Goal: Task Accomplishment & Management: Use online tool/utility

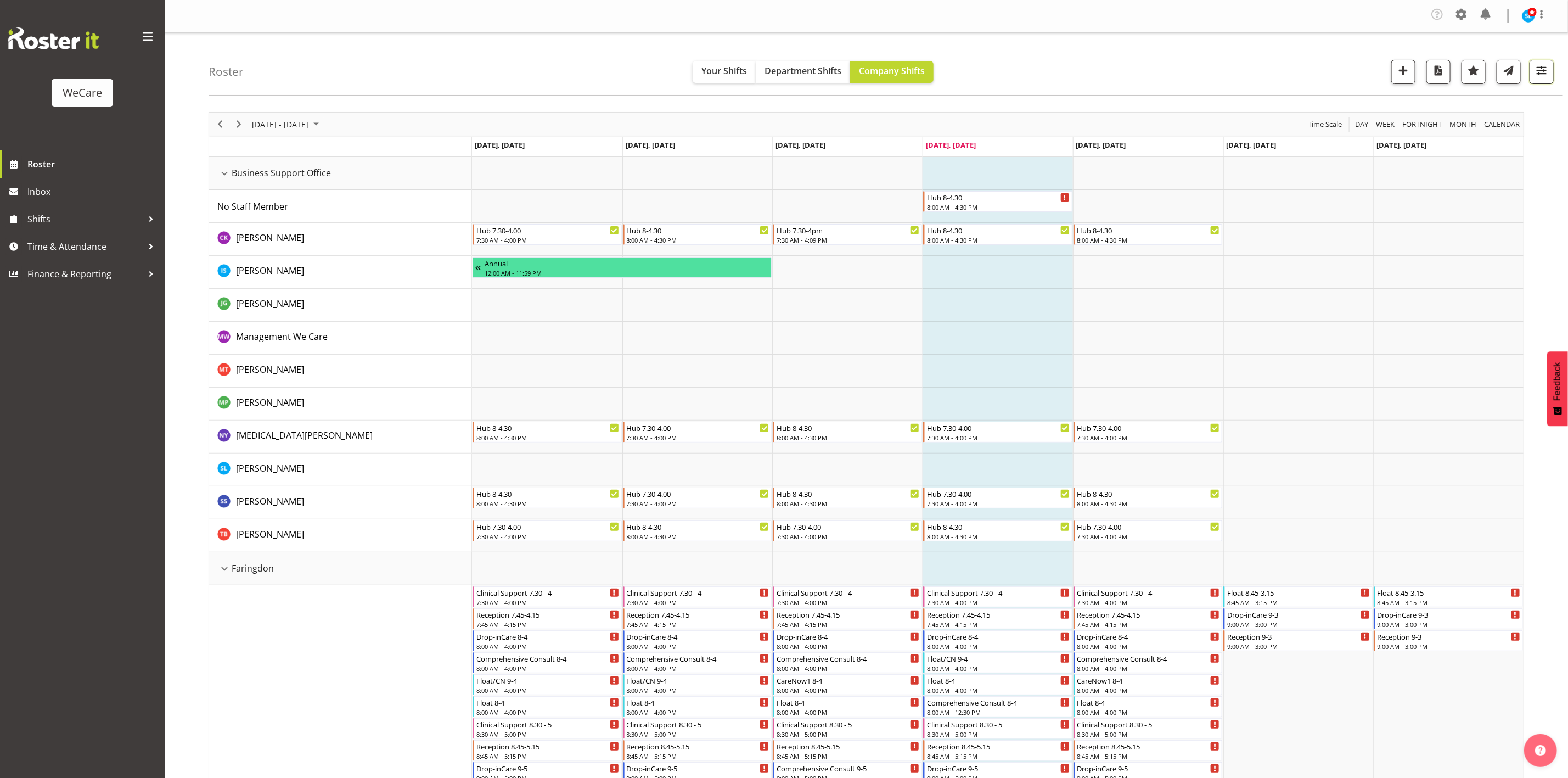
click at [1538, 73] on span "button" at bounding box center [1541, 70] width 14 height 14
click at [1475, 136] on span "All Departments" at bounding box center [1472, 138] width 77 height 13
click at [1482, 257] on span "Deselect All" at bounding box center [1485, 257] width 45 height 10
checkbox input "false"
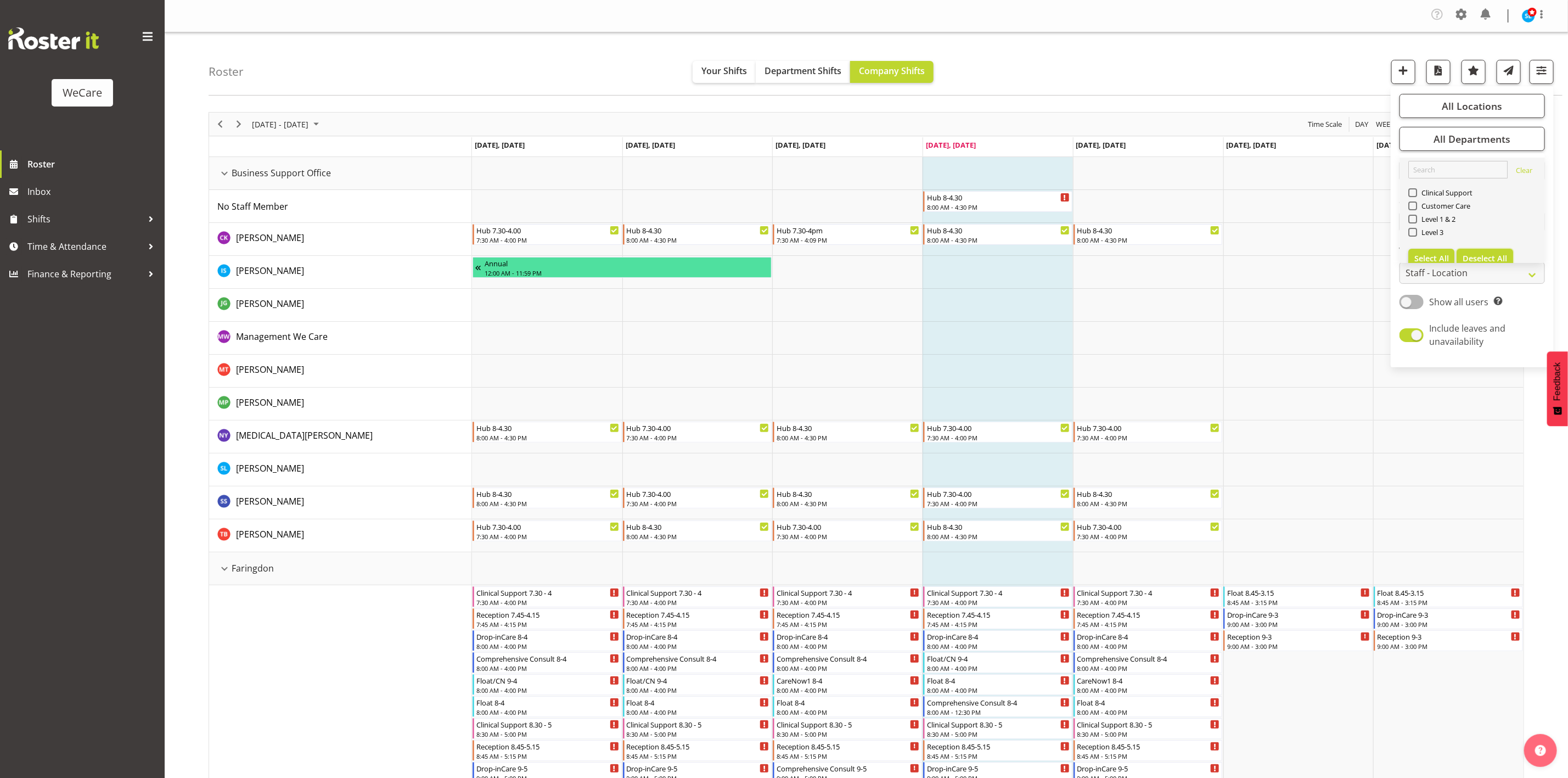
checkbox input "false"
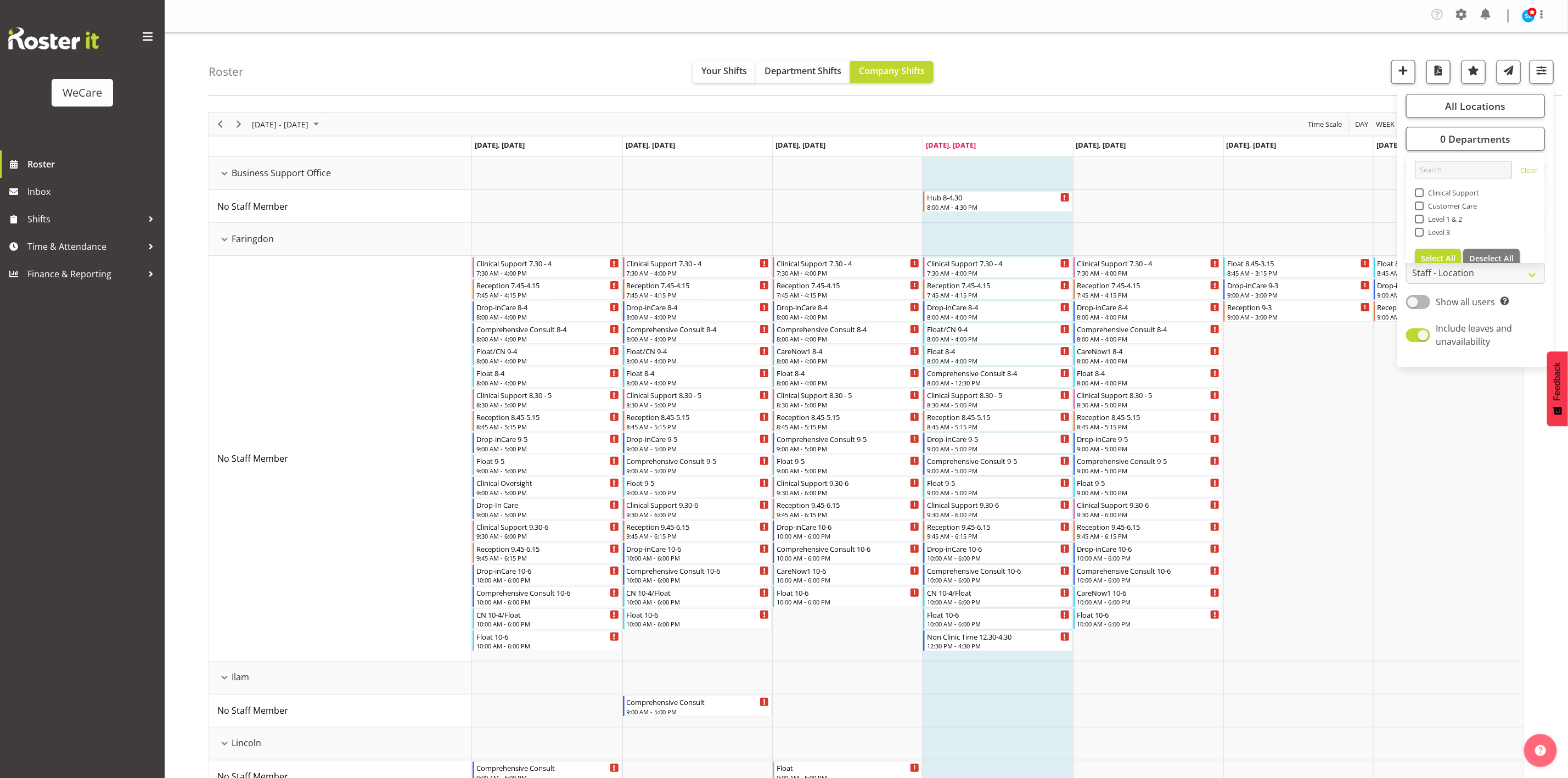
click at [1258, 44] on div "Roster Your Shifts Department Shifts Company Shifts All Locations Clear Busines…" at bounding box center [885, 64] width 1354 height 63
click at [1534, 70] on button "button" at bounding box center [1542, 72] width 24 height 24
click at [1471, 100] on span "All Locations" at bounding box center [1475, 106] width 60 height 13
click at [1509, 218] on button "Deselect All" at bounding box center [1491, 212] width 57 height 20
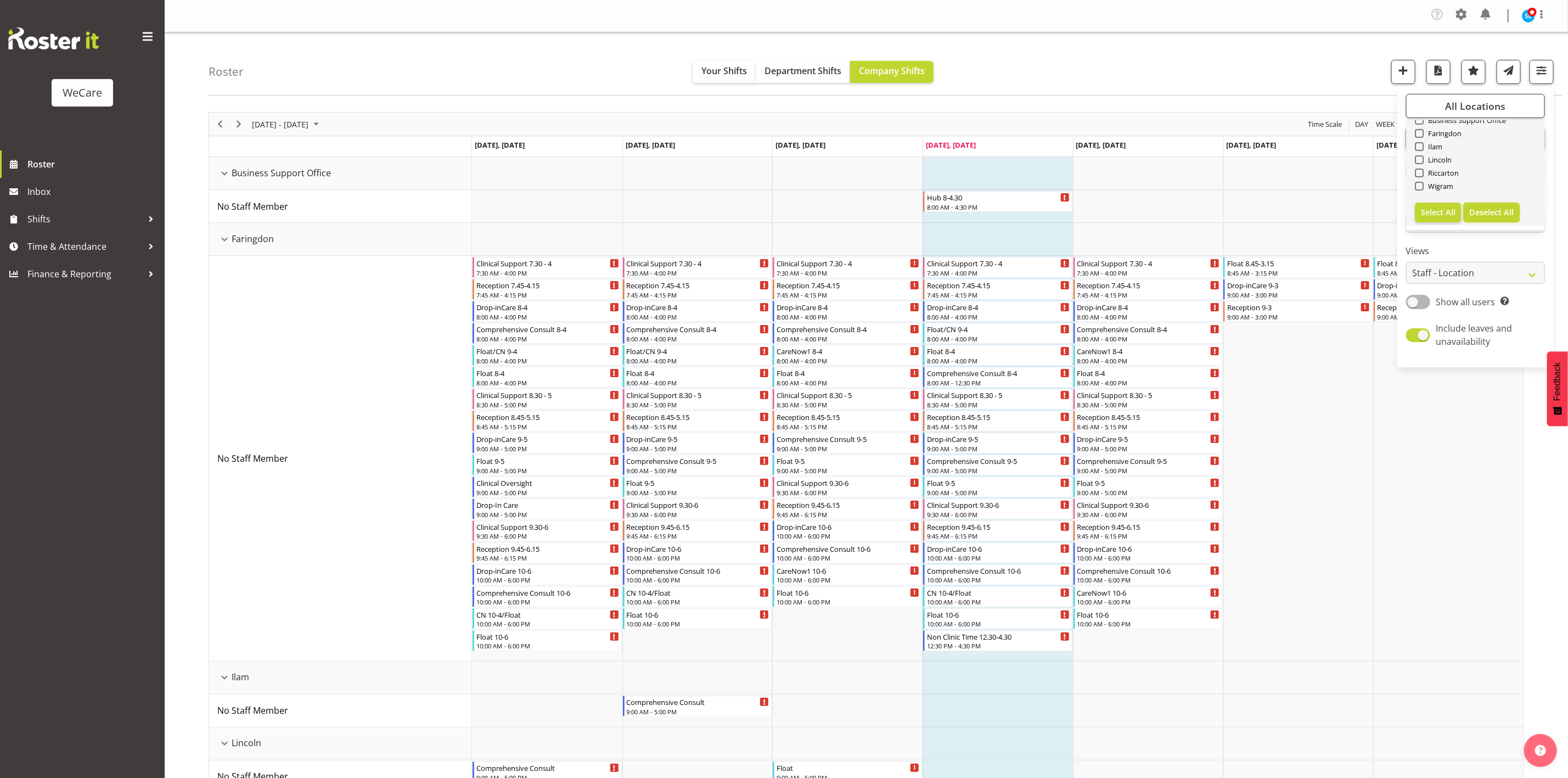
checkbox input "false"
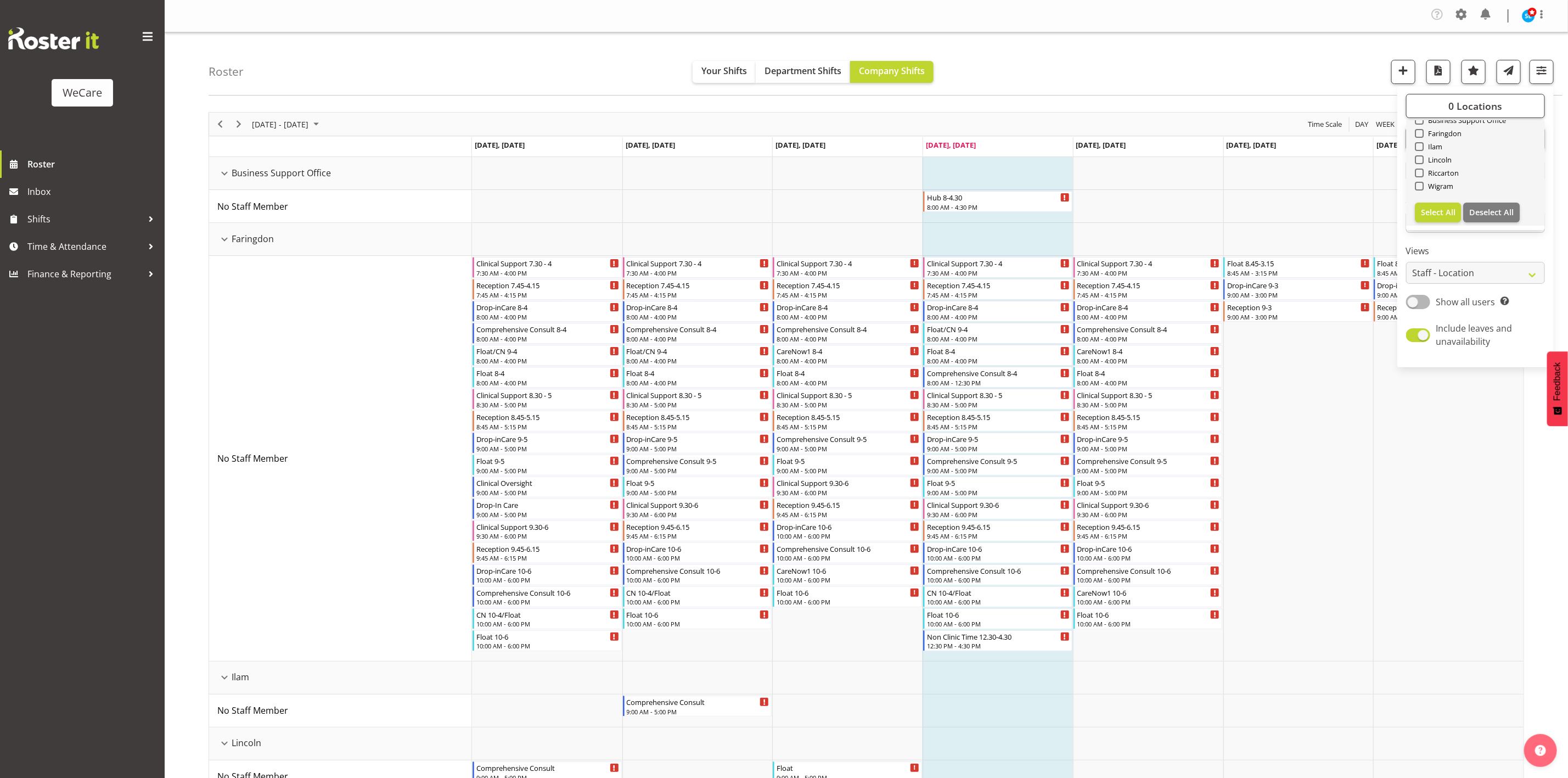
click at [1417, 191] on div "Wigram" at bounding box center [1475, 187] width 122 height 13
click at [1417, 188] on span at bounding box center [1418, 185] width 8 height 8
click at [1417, 188] on input "Wigram" at bounding box center [1418, 187] width 7 height 7
checkbox input "true"
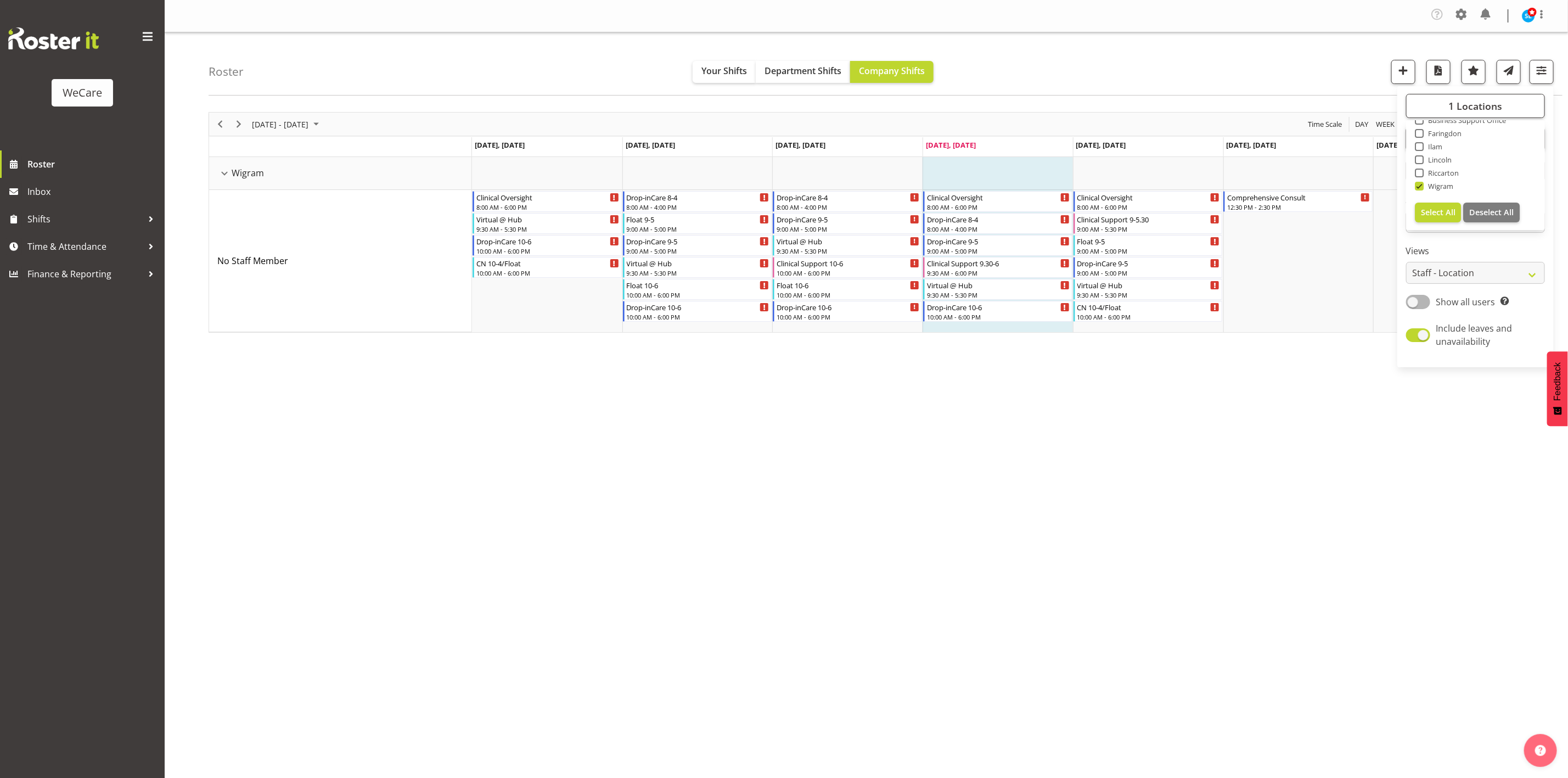
click at [1352, 58] on div "Roster Your Shifts Department Shifts Company Shifts 1 Locations Clear Business …" at bounding box center [885, 64] width 1354 height 63
click at [1545, 68] on span "button" at bounding box center [1541, 70] width 14 height 14
click at [1510, 125] on div "1 Locations Clear Business Support Office [GEOGRAPHIC_DATA] Ilam [GEOGRAPHIC_DA…" at bounding box center [1476, 226] width 156 height 272
click at [1510, 132] on button "0 Departments" at bounding box center [1475, 138] width 138 height 24
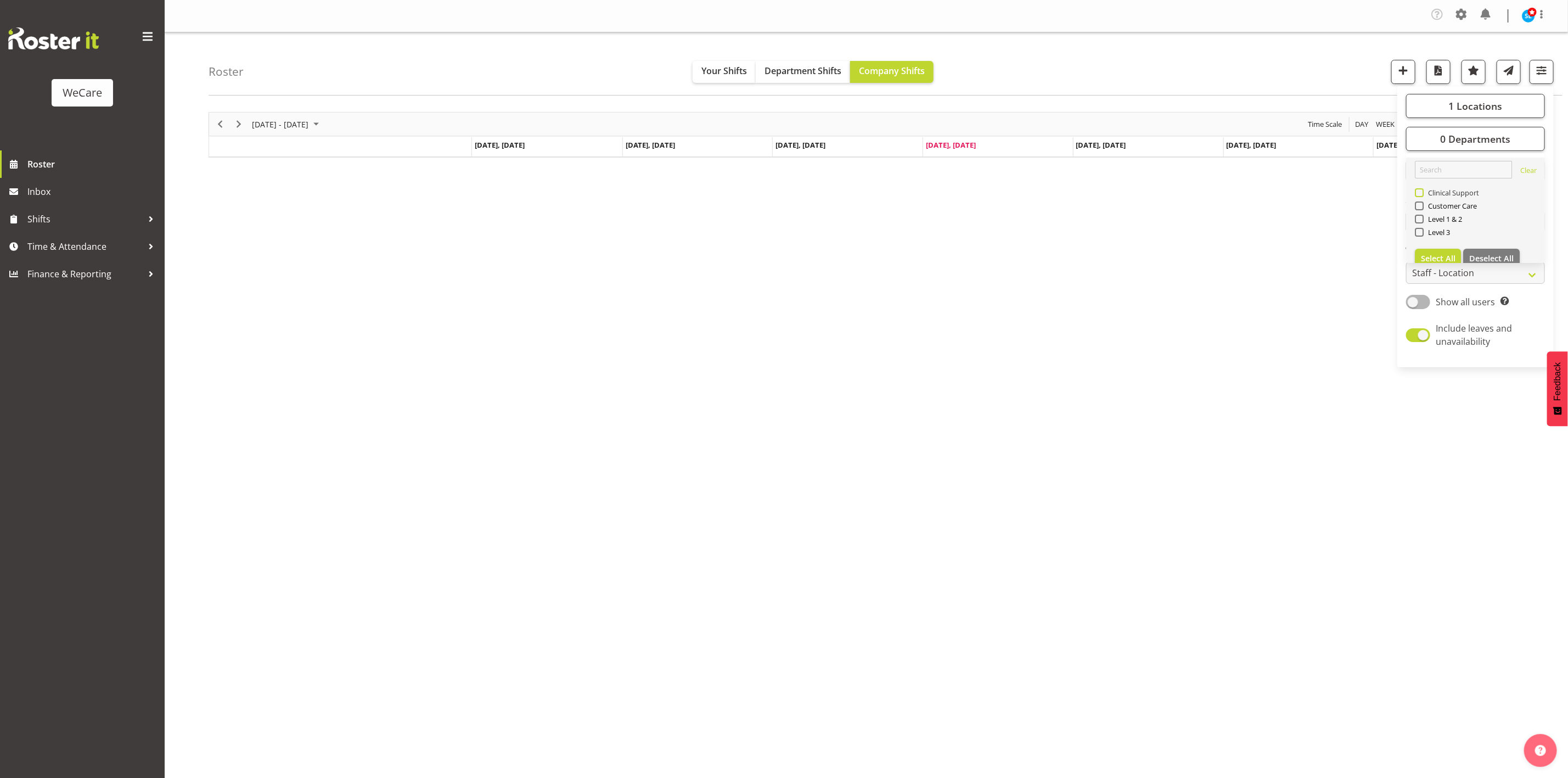
click at [1434, 190] on span "Clinical Support" at bounding box center [1452, 192] width 56 height 8
click at [1422, 190] on input "Clinical Support" at bounding box center [1418, 193] width 7 height 7
checkbox input "true"
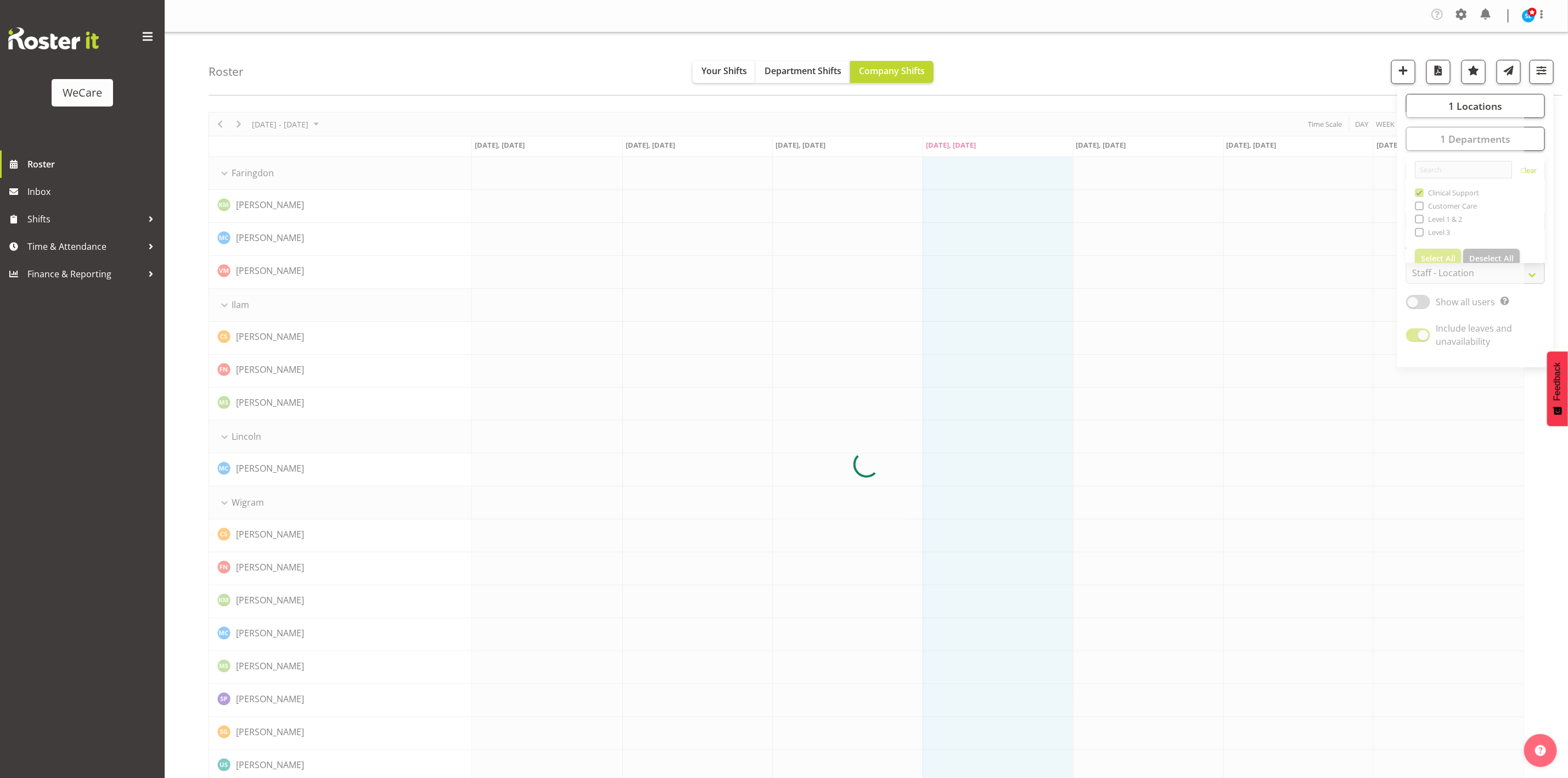
click at [1283, 51] on div "Roster Your Shifts Department Shifts Company Shifts 1 Locations Clear Business …" at bounding box center [885, 64] width 1354 height 63
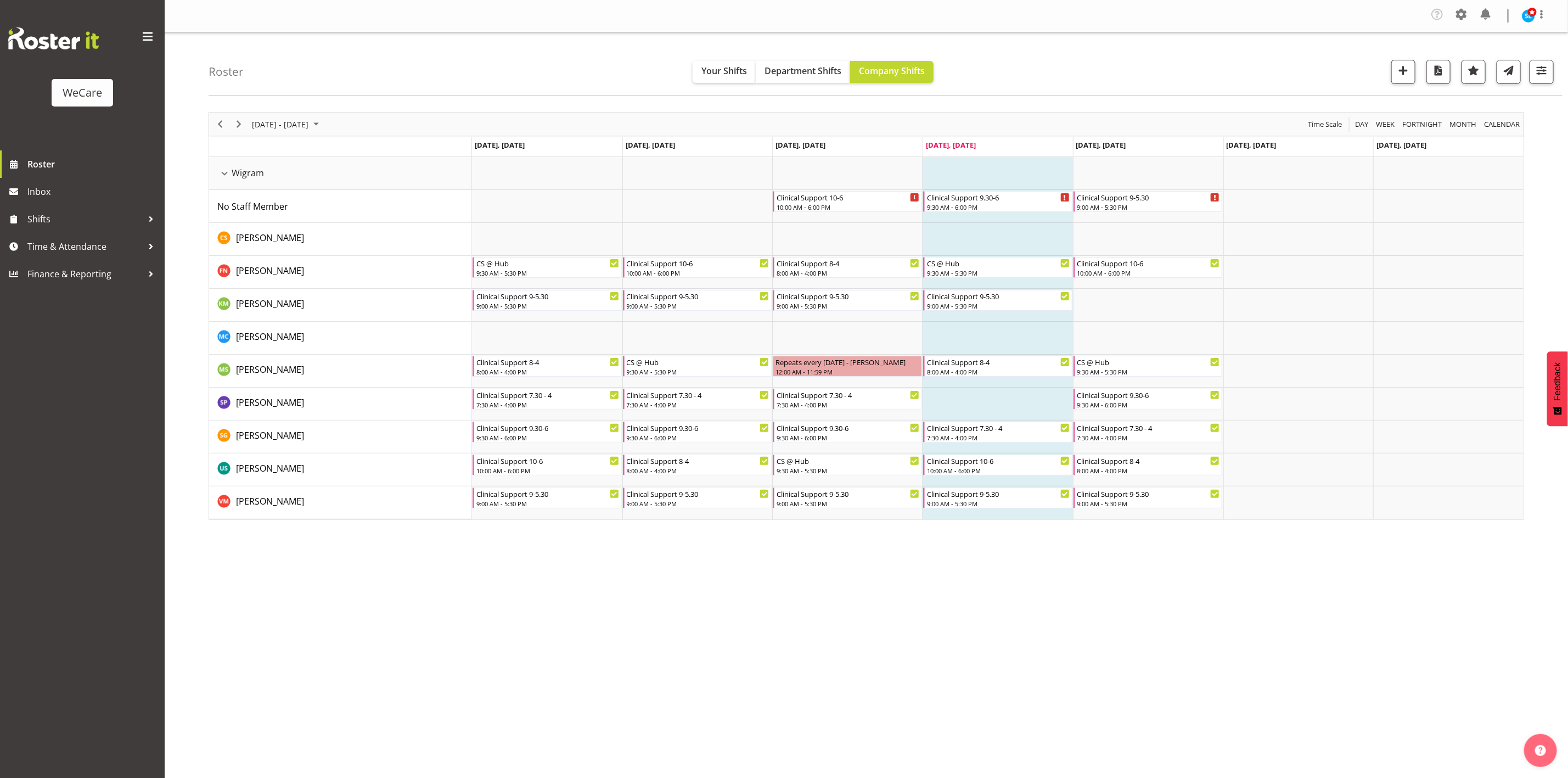
click at [690, 610] on div "Company Settings Roles & Skills Tasks Jobs Employees Locations & Departments Ac…" at bounding box center [866, 389] width 1403 height 778
click at [241, 122] on span "Next" at bounding box center [239, 124] width 13 height 14
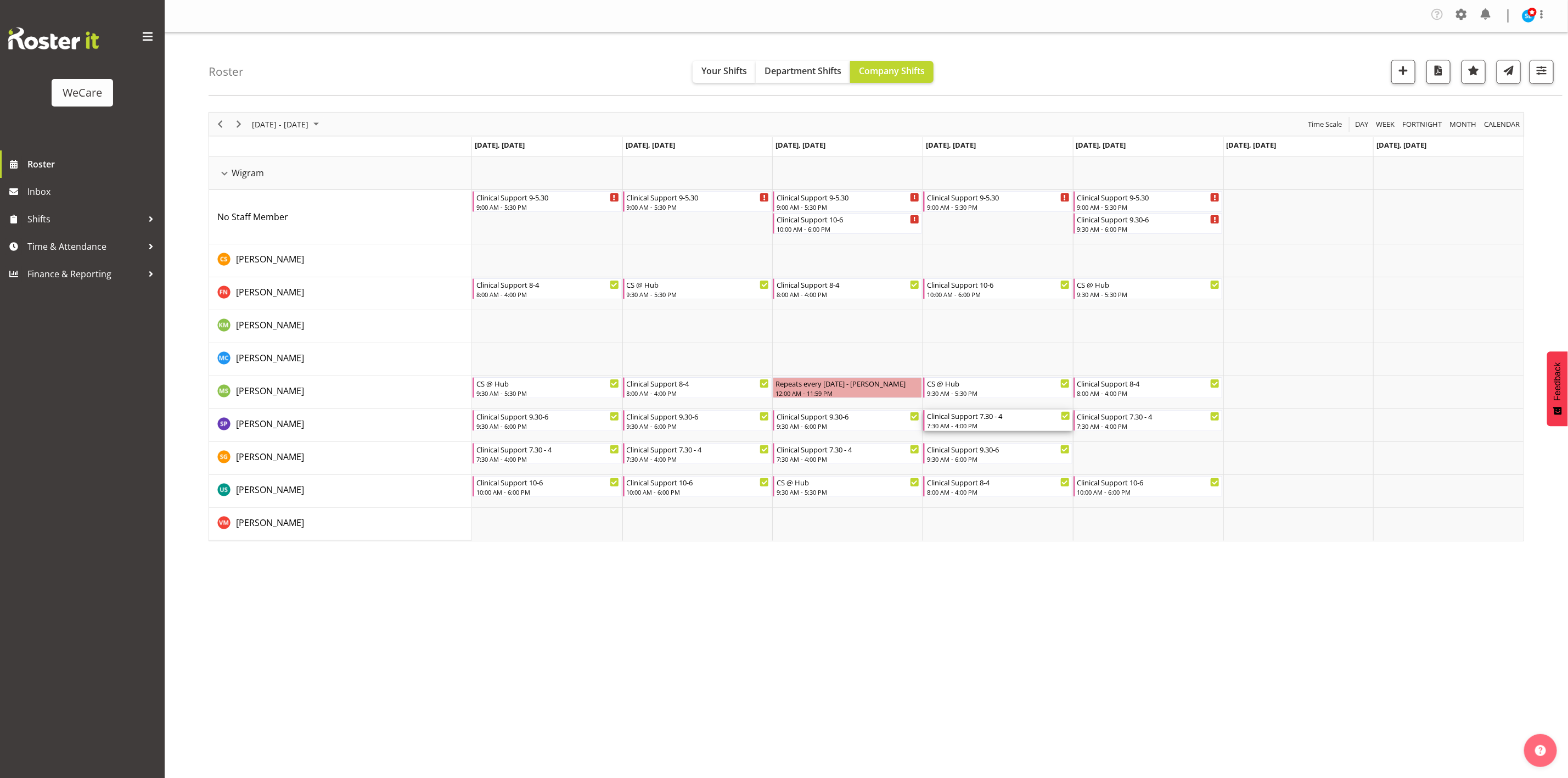
click at [989, 429] on div "7:30 AM - 4:00 PM" at bounding box center [998, 425] width 143 height 8
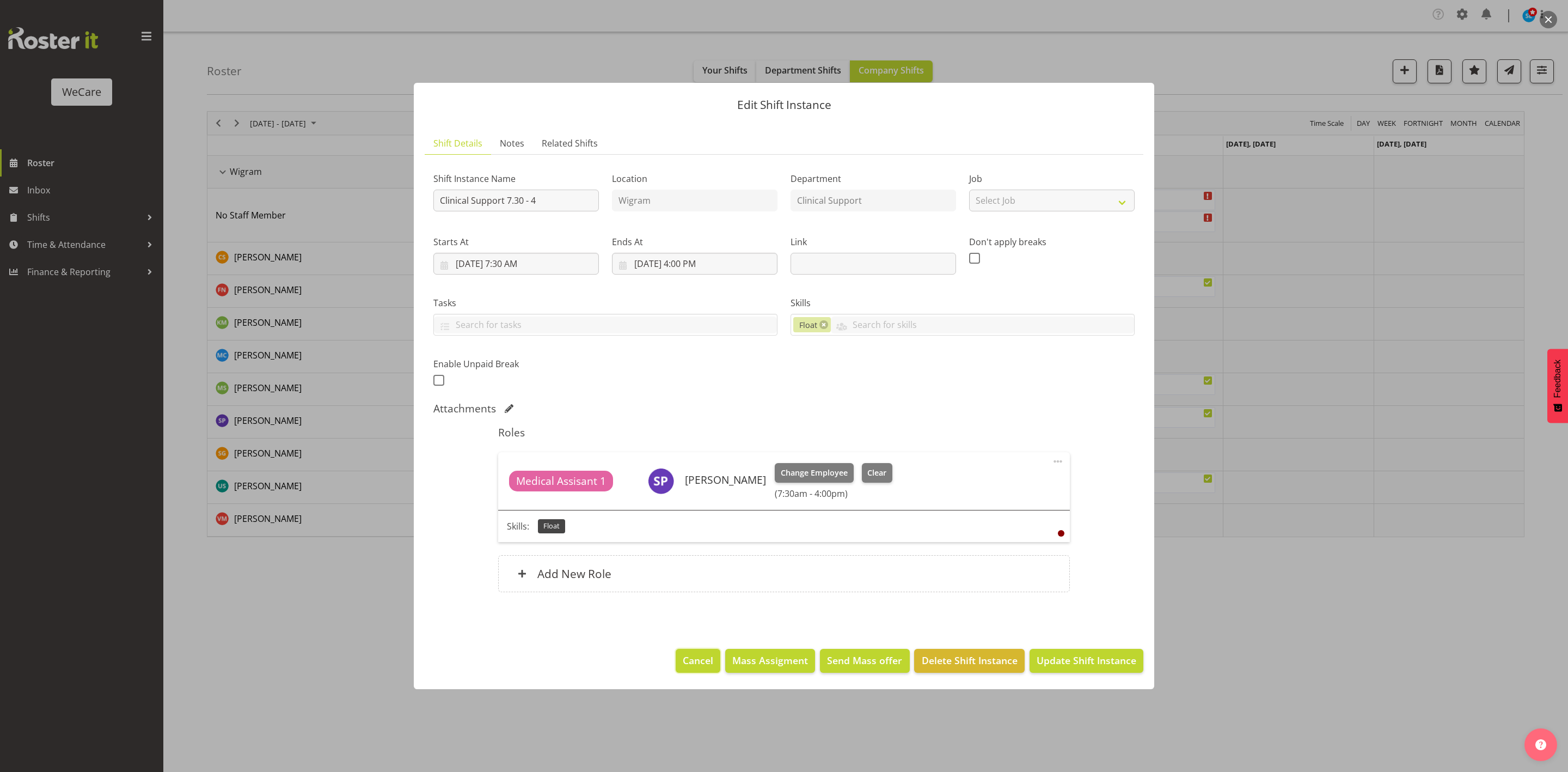
click at [690, 664] on span "Cancel" at bounding box center [698, 659] width 30 height 14
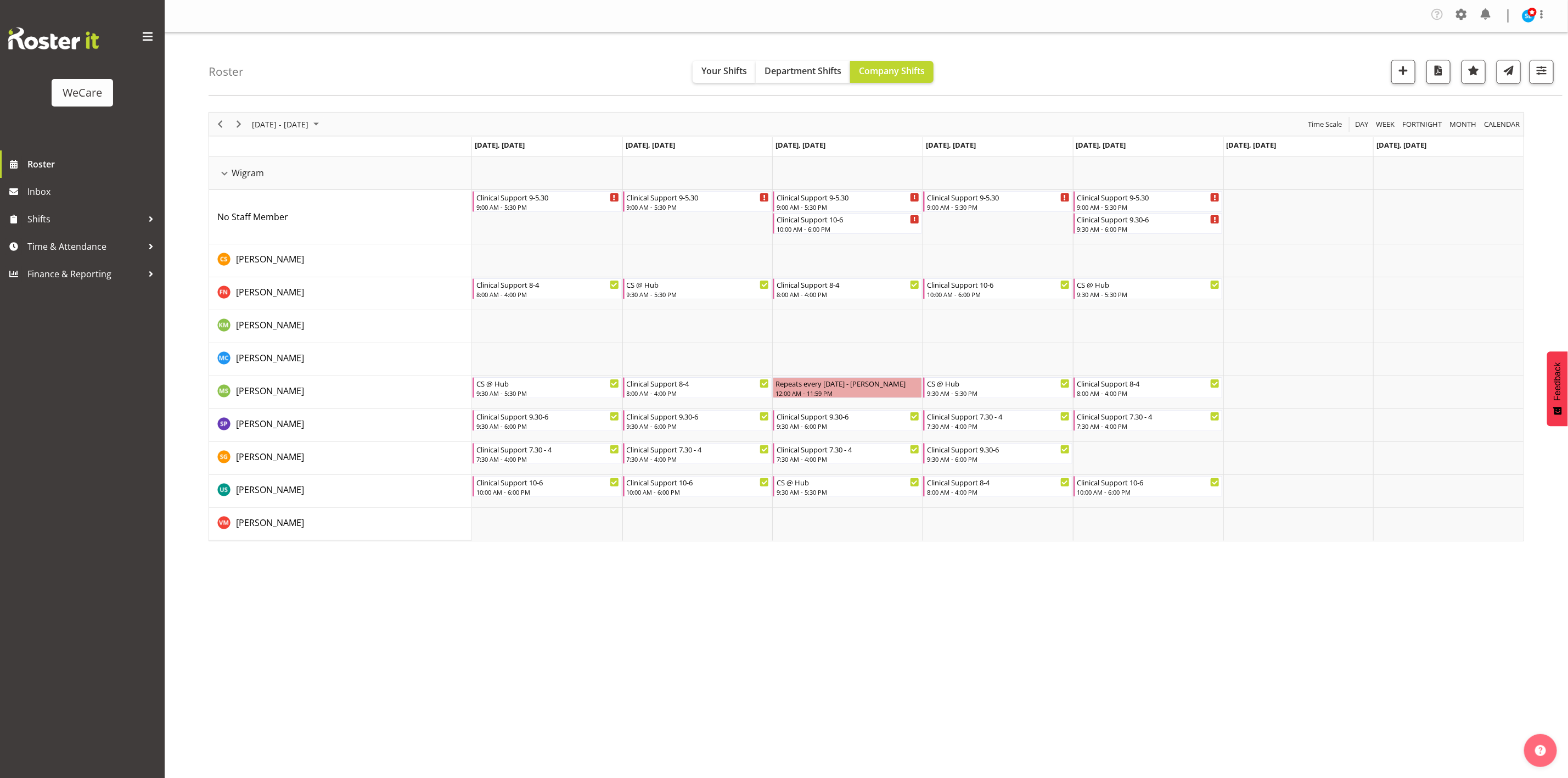
click at [535, 683] on div "Company Settings Roles & Skills Tasks Jobs Employees Locations & Departments Ac…" at bounding box center [866, 389] width 1403 height 778
click at [343, 644] on div "Company Settings Roles & Skills Tasks Jobs Employees Locations & Departments Ac…" at bounding box center [866, 389] width 1403 height 778
